Goal: Information Seeking & Learning: Learn about a topic

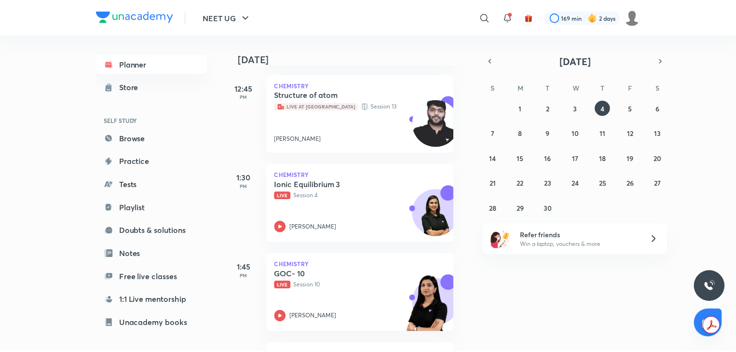
scroll to position [194, 10]
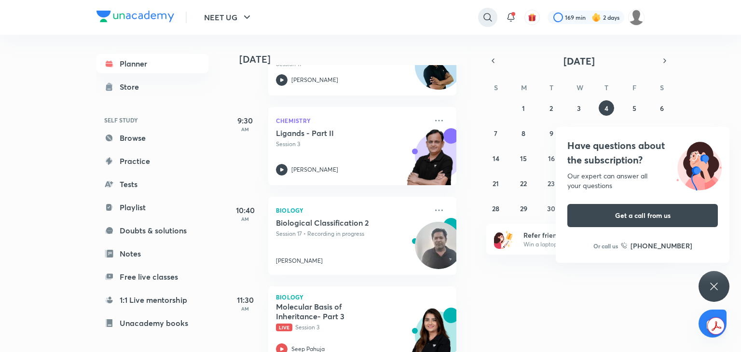
click at [484, 14] on icon at bounding box center [488, 18] width 12 height 12
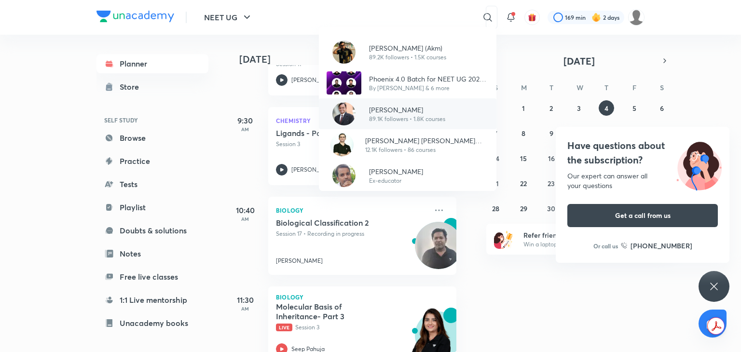
click at [405, 120] on p "89.1K followers • 1.8K courses" at bounding box center [407, 119] width 76 height 9
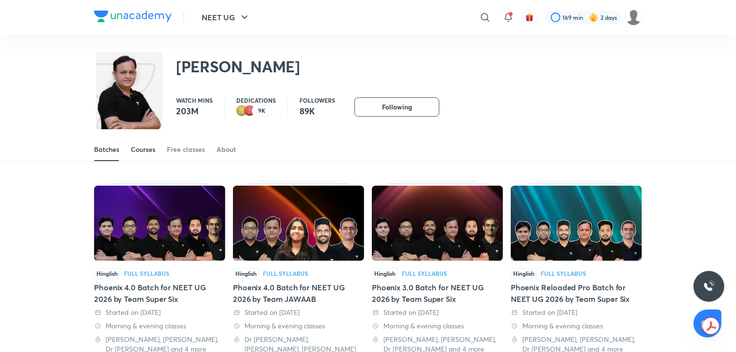
click at [149, 146] on div "Courses" at bounding box center [143, 150] width 25 height 10
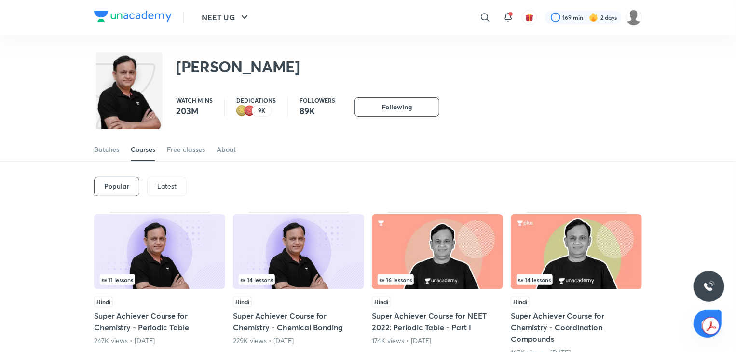
click at [174, 179] on div "Latest" at bounding box center [167, 186] width 40 height 19
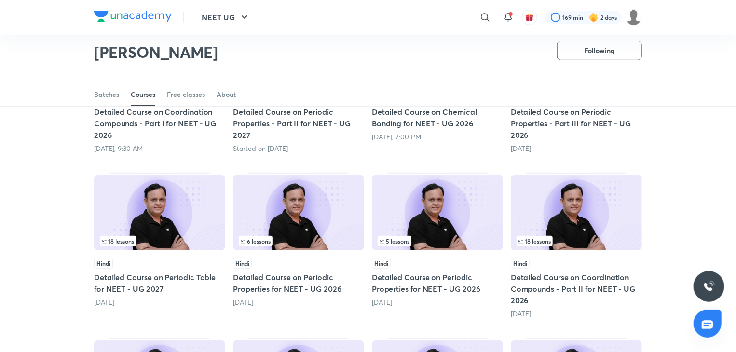
scroll to position [287, 0]
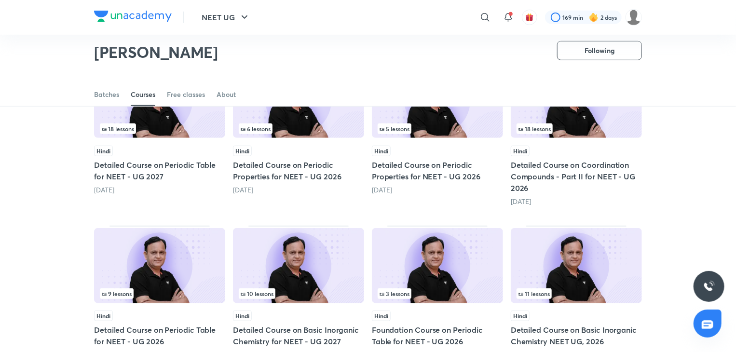
click at [170, 246] on img at bounding box center [159, 265] width 131 height 75
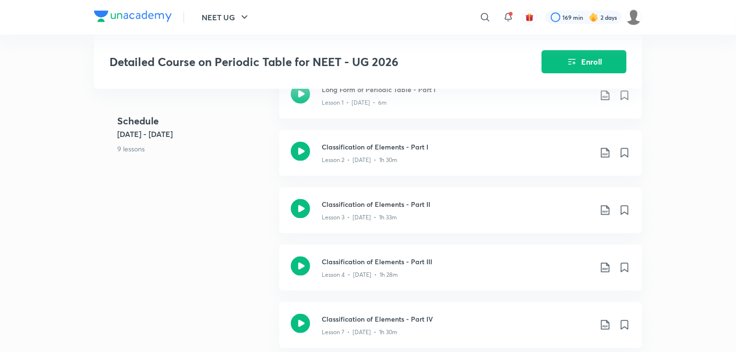
scroll to position [543, 0]
click at [298, 150] on icon at bounding box center [300, 150] width 19 height 19
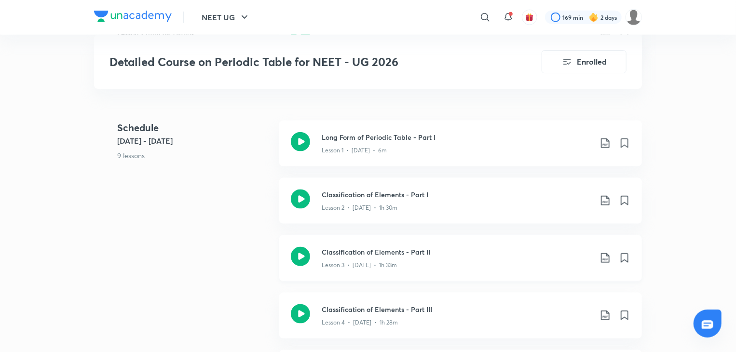
scroll to position [626, 0]
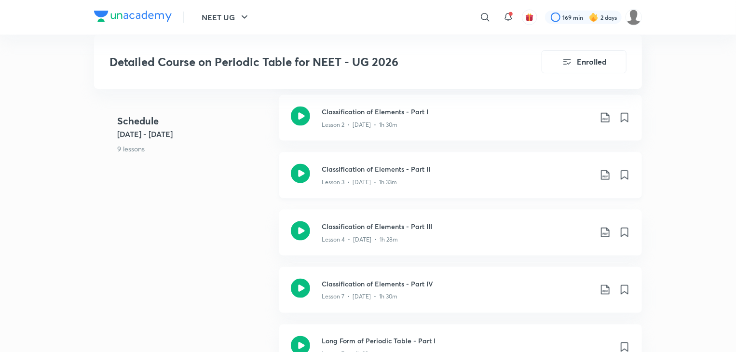
click at [300, 168] on icon at bounding box center [300, 173] width 19 height 19
